Goal: Information Seeking & Learning: Learn about a topic

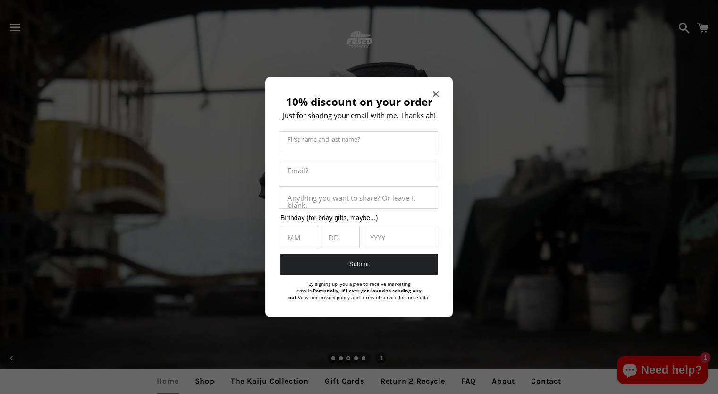
click at [436, 93] on icon "Close modal" at bounding box center [436, 94] width 6 height 6
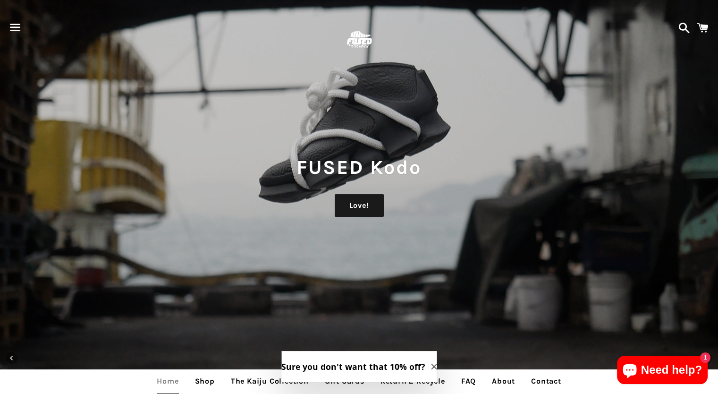
click at [15, 25] on span "button" at bounding box center [15, 27] width 21 height 28
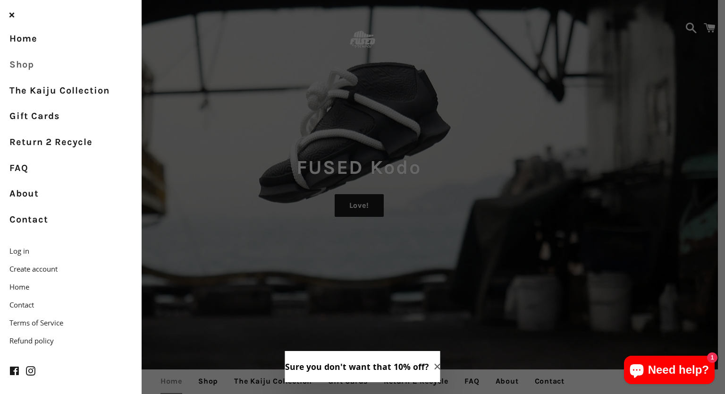
click at [19, 68] on link "Shop" at bounding box center [71, 65] width 142 height 26
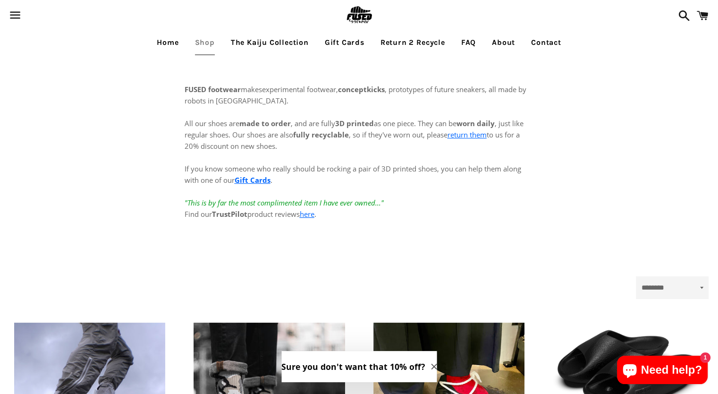
click at [293, 42] on link "The Kaiju Collection" at bounding box center [270, 43] width 92 height 24
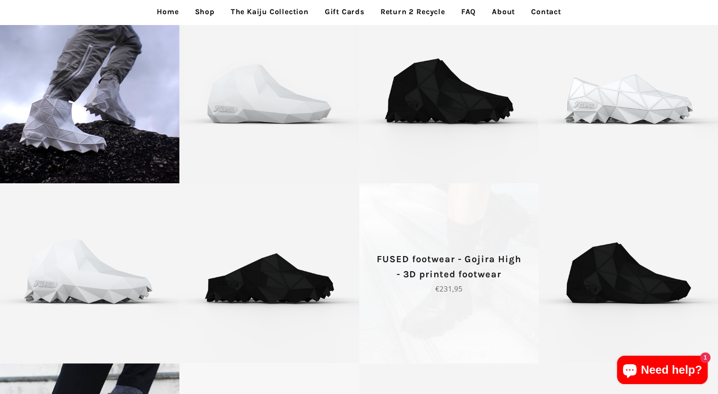
scroll to position [189, 0]
